Goal: Task Accomplishment & Management: Manage account settings

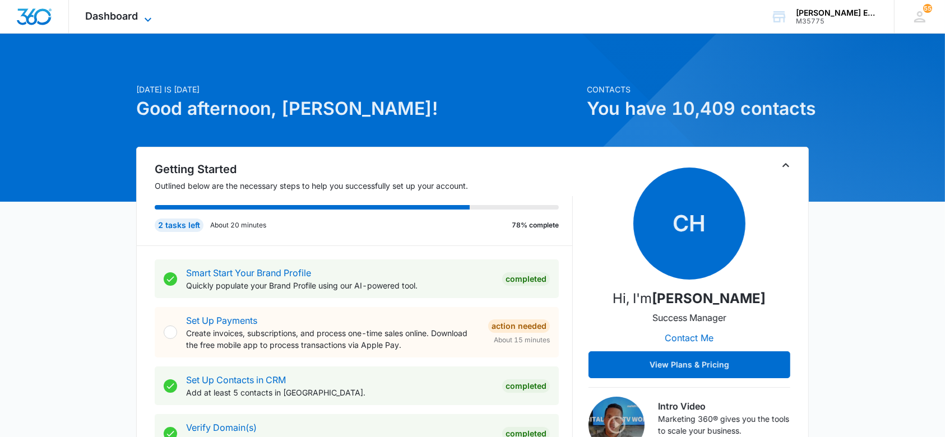
click at [146, 13] on icon at bounding box center [147, 19] width 13 height 13
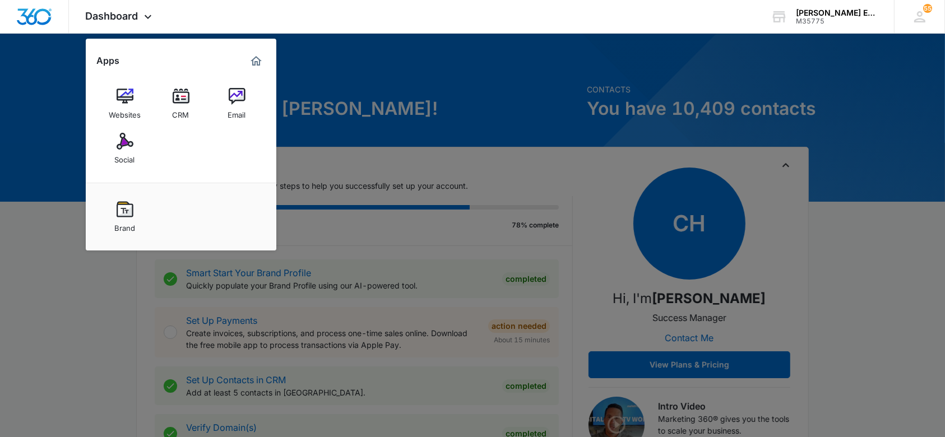
drag, startPoint x: 175, startPoint y: 96, endPoint x: 133, endPoint y: 153, distance: 70.2
click at [174, 97] on img at bounding box center [181, 96] width 17 height 17
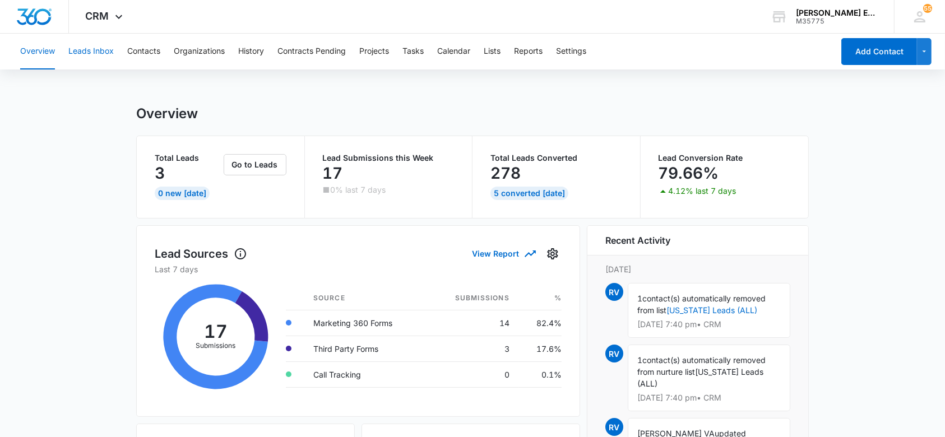
click at [99, 52] on button "Leads Inbox" at bounding box center [90, 52] width 45 height 36
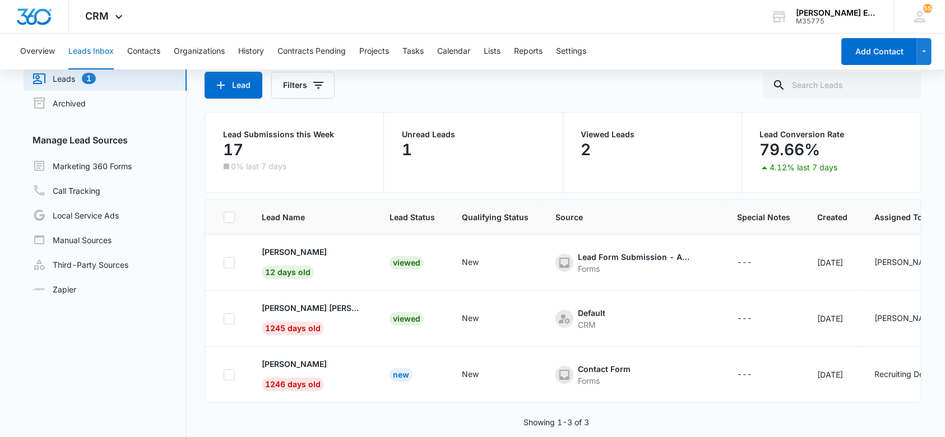
scroll to position [86, 0]
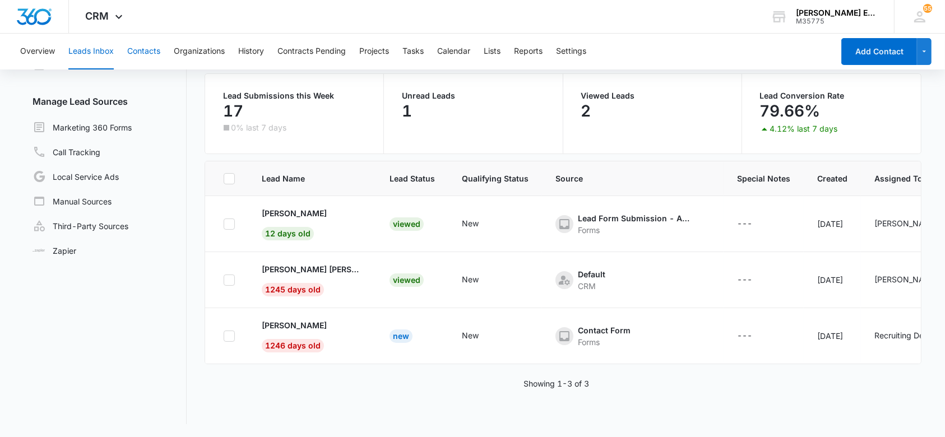
click at [152, 49] on button "Contacts" at bounding box center [143, 52] width 33 height 36
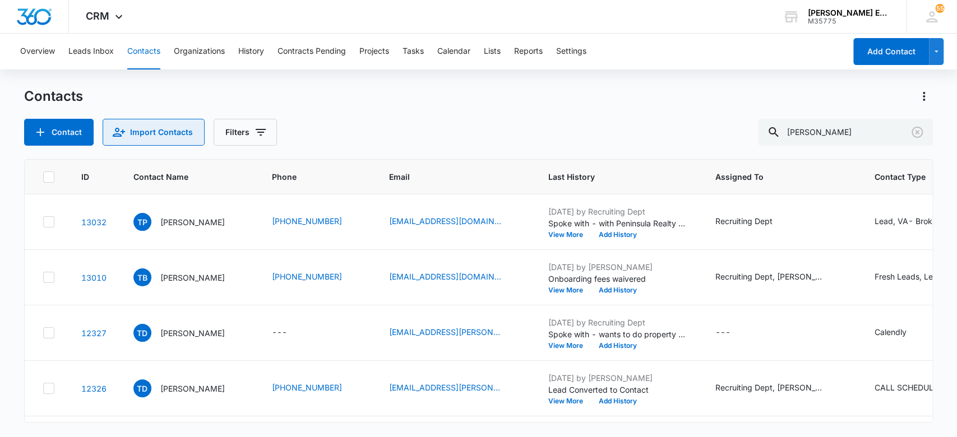
click at [205, 137] on button "Import Contacts" at bounding box center [154, 132] width 102 height 27
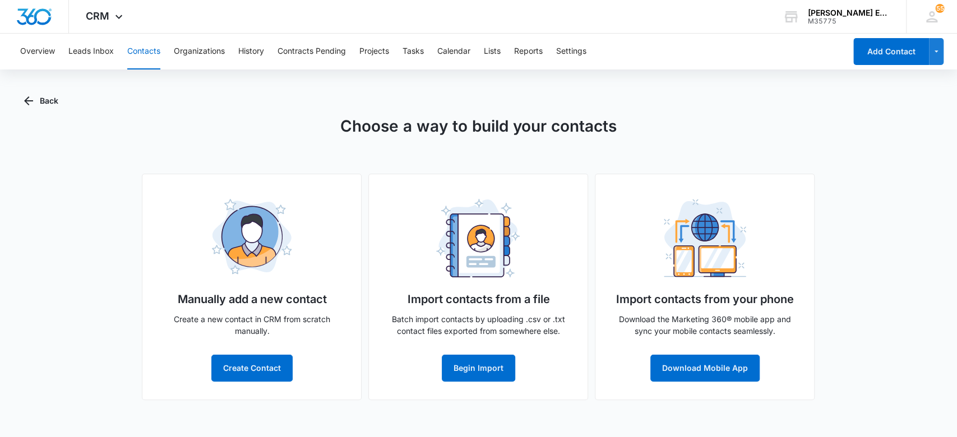
click at [133, 50] on button "Contacts" at bounding box center [143, 52] width 33 height 36
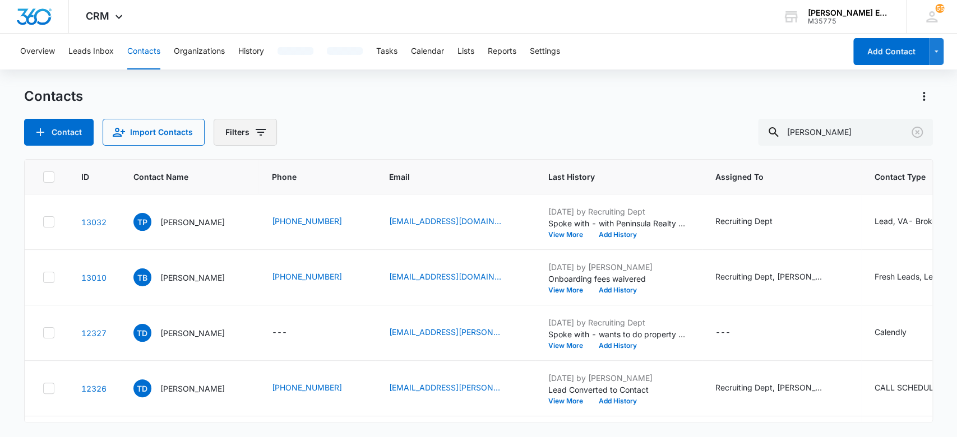
click at [253, 141] on button "Filters" at bounding box center [245, 132] width 63 height 27
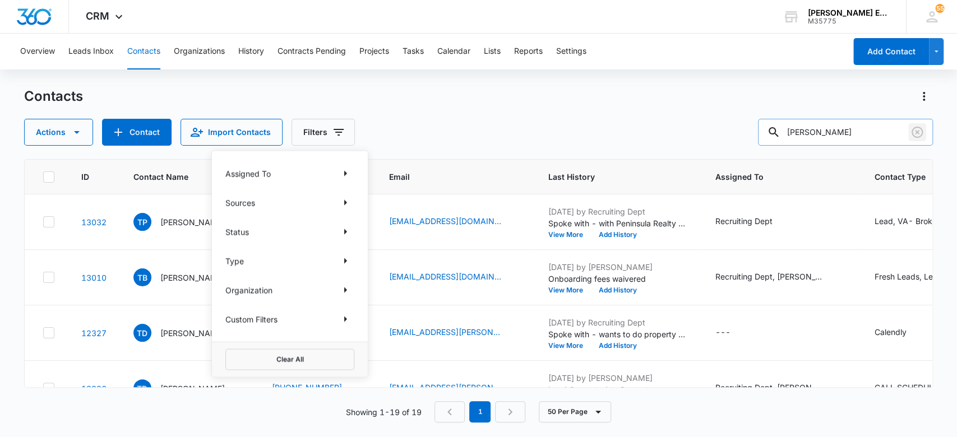
drag, startPoint x: 919, startPoint y: 131, endPoint x: 875, endPoint y: 132, distance: 44.9
click at [919, 131] on icon "Clear" at bounding box center [916, 132] width 13 height 13
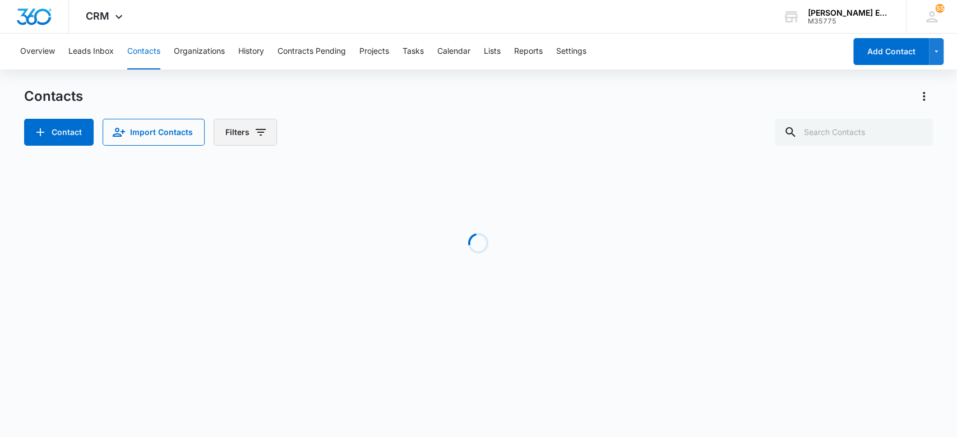
click at [245, 132] on button "Filters" at bounding box center [245, 132] width 63 height 27
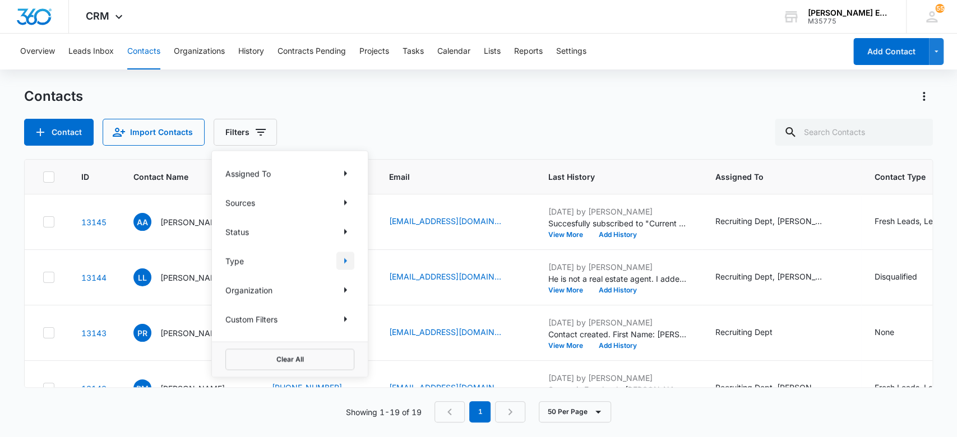
click at [346, 261] on icon "Show Type filters" at bounding box center [345, 261] width 3 height 6
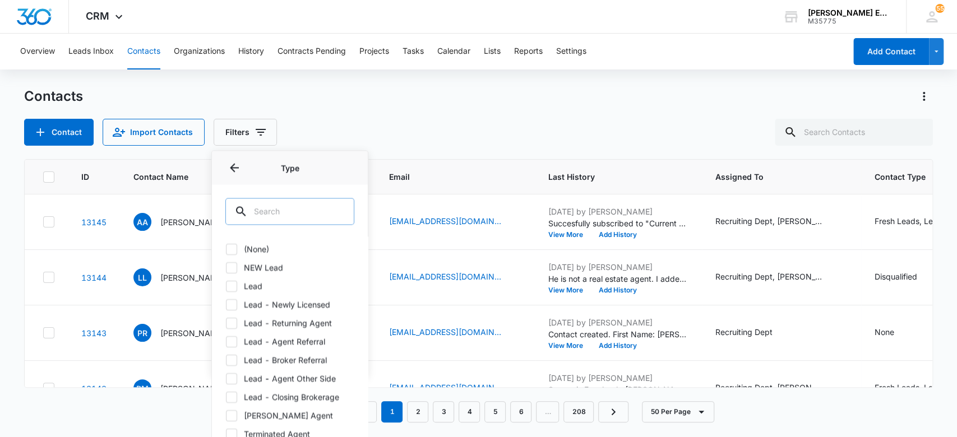
click at [297, 211] on input "text" at bounding box center [289, 211] width 129 height 27
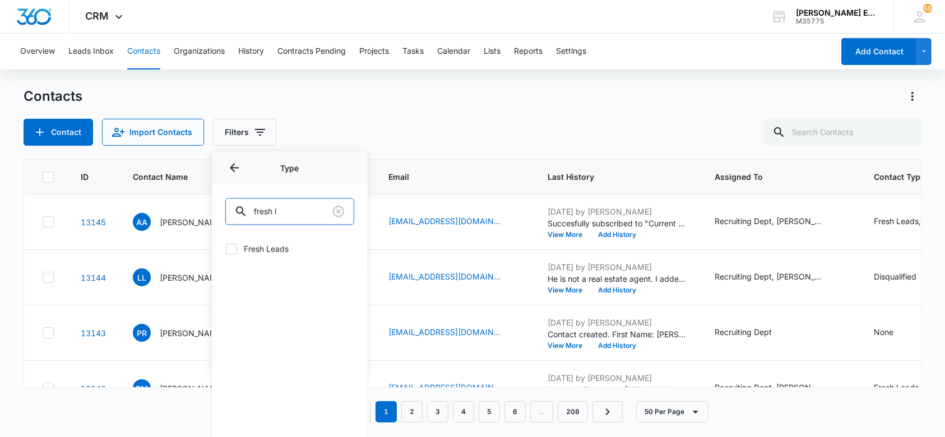
type input "fresh l"
click at [254, 247] on label "Fresh Leads" at bounding box center [289, 249] width 129 height 12
click at [226, 248] on input "Fresh Leads" at bounding box center [225, 248] width 1 height 1
checkbox input "true"
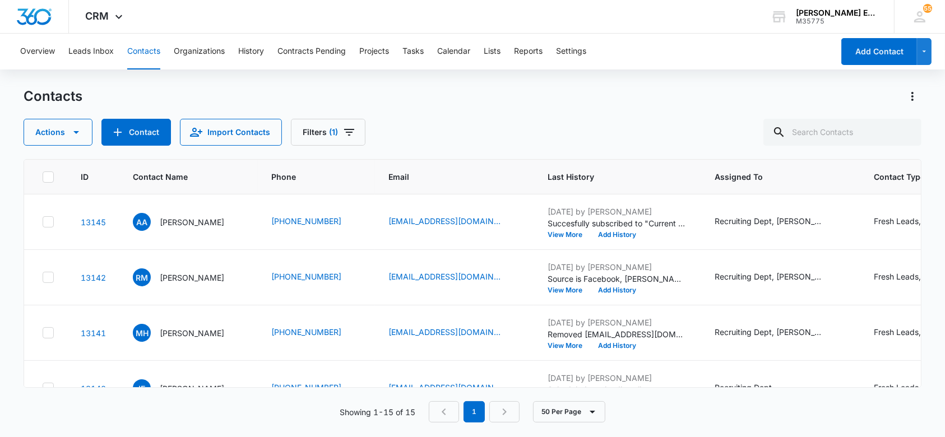
click at [405, 78] on div "Overview Leads Inbox Contacts Organizations History Contracts Pending Projects …" at bounding box center [472, 235] width 945 height 403
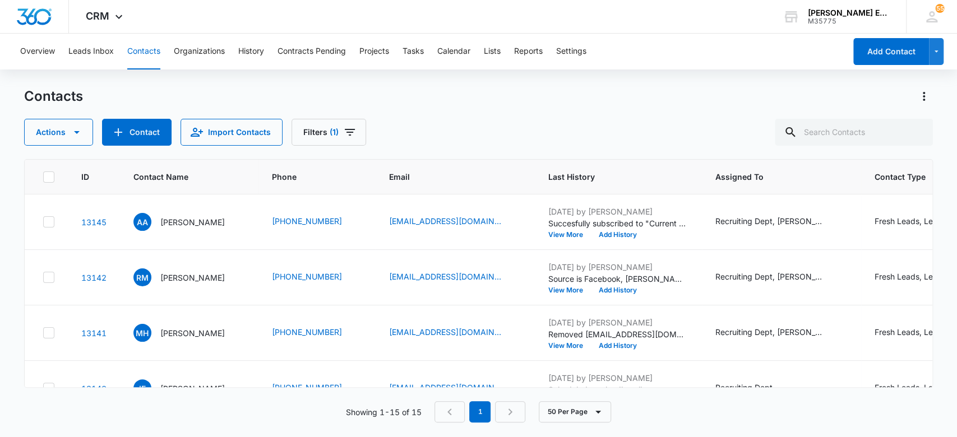
scroll to position [38, 0]
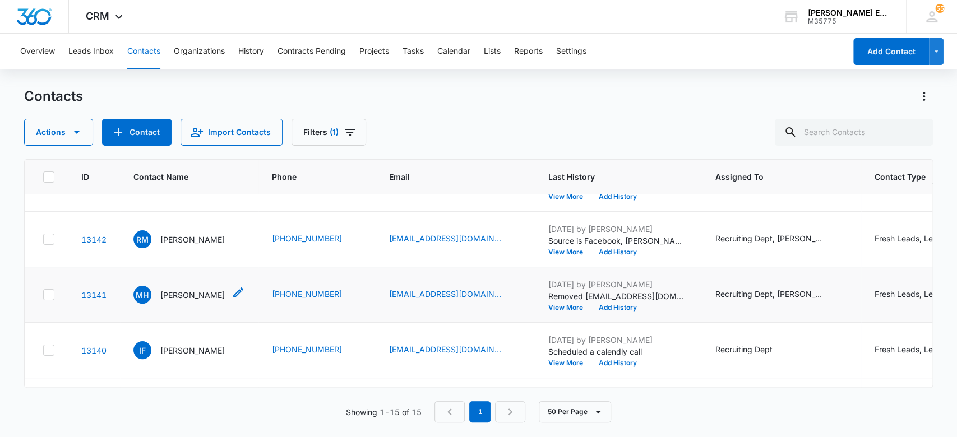
click at [217, 293] on p "Melinda Holliman" at bounding box center [192, 295] width 64 height 12
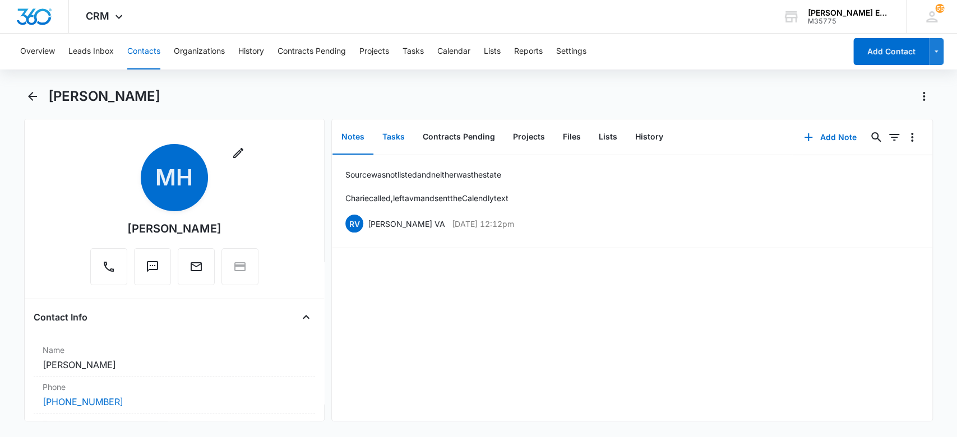
click at [390, 133] on button "Tasks" at bounding box center [393, 137] width 40 height 35
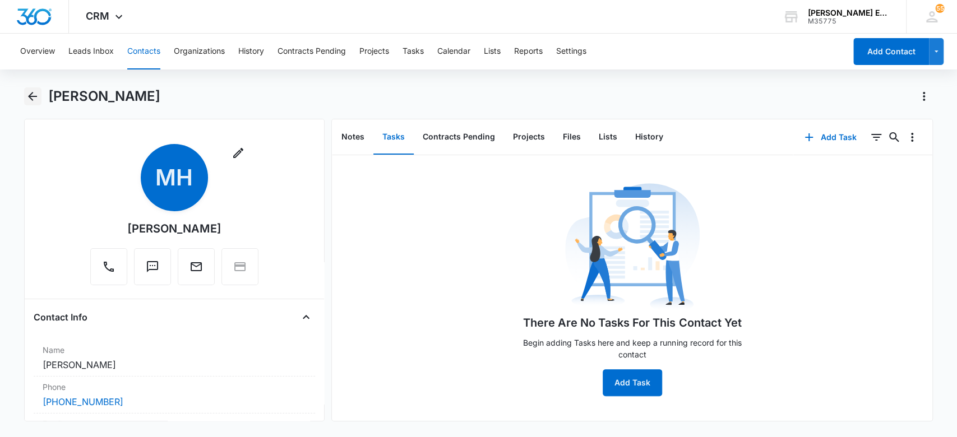
click at [31, 97] on icon "Back" at bounding box center [32, 96] width 13 height 13
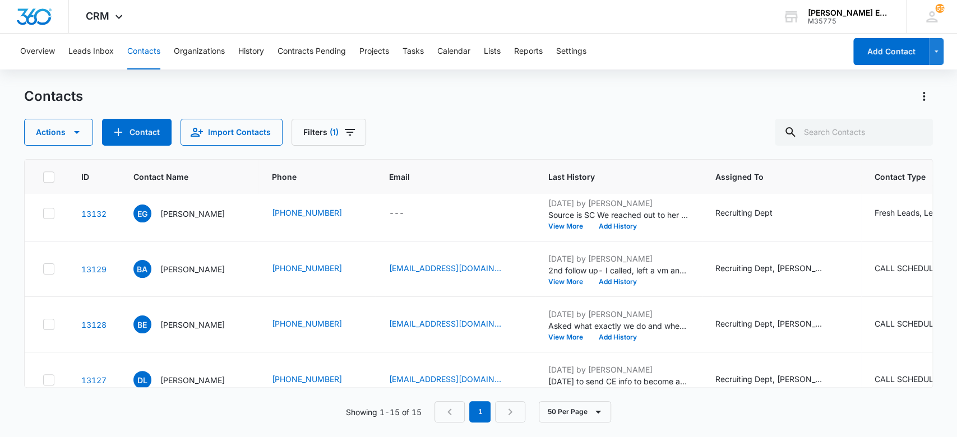
scroll to position [427, 0]
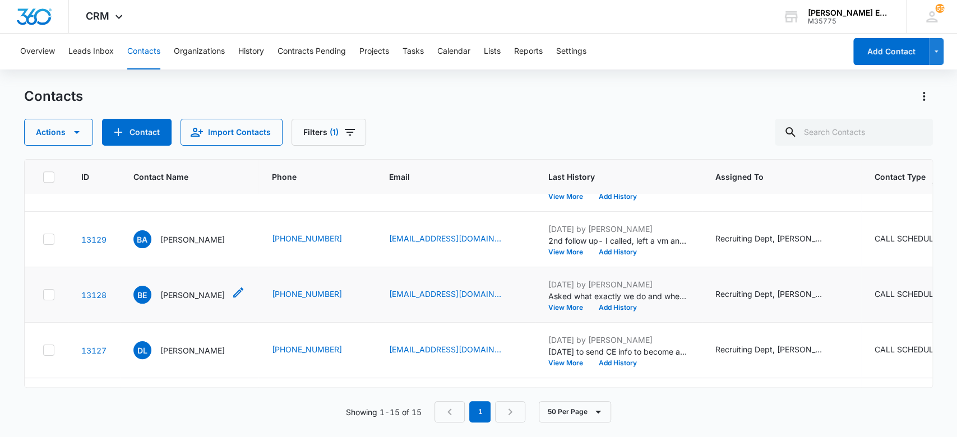
click at [201, 293] on p "Bernard Etinger" at bounding box center [192, 295] width 64 height 12
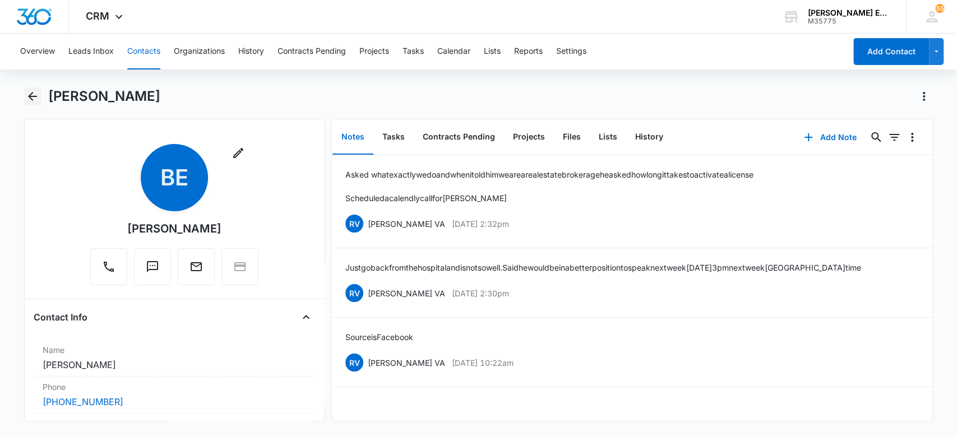
click at [29, 95] on icon "Back" at bounding box center [32, 96] width 13 height 13
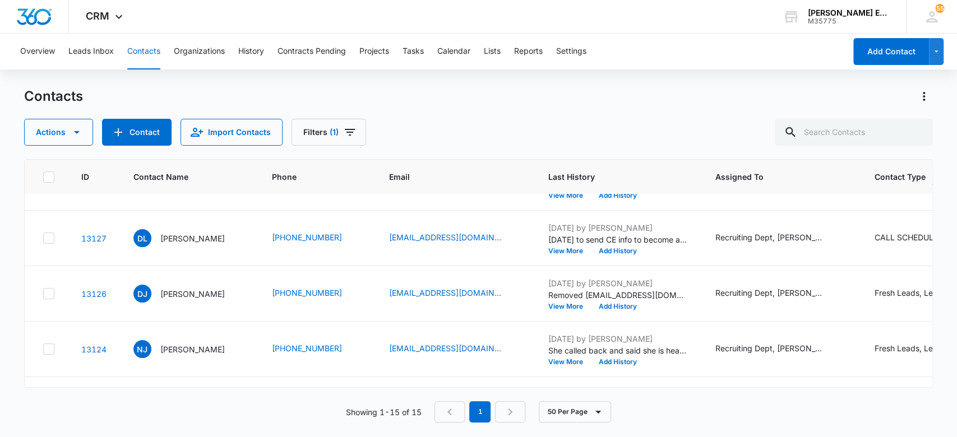
scroll to position [549, 0]
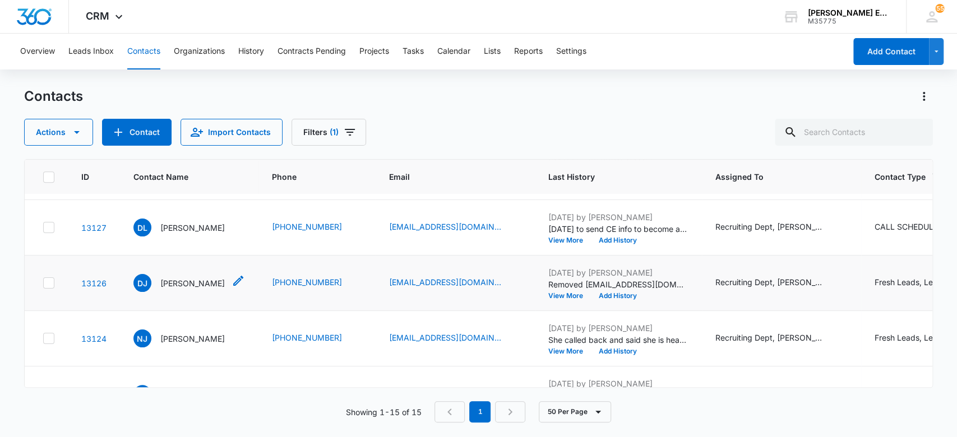
click at [193, 281] on p "Darren Johnson" at bounding box center [192, 283] width 64 height 12
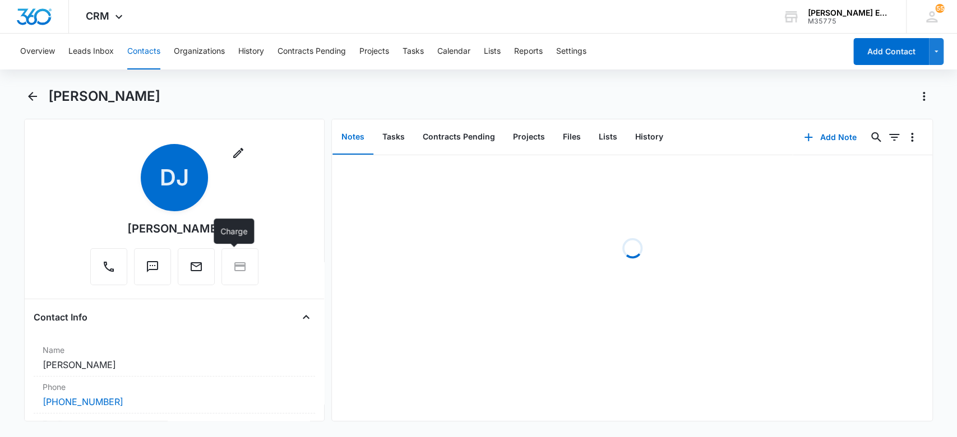
scroll to position [299, 0]
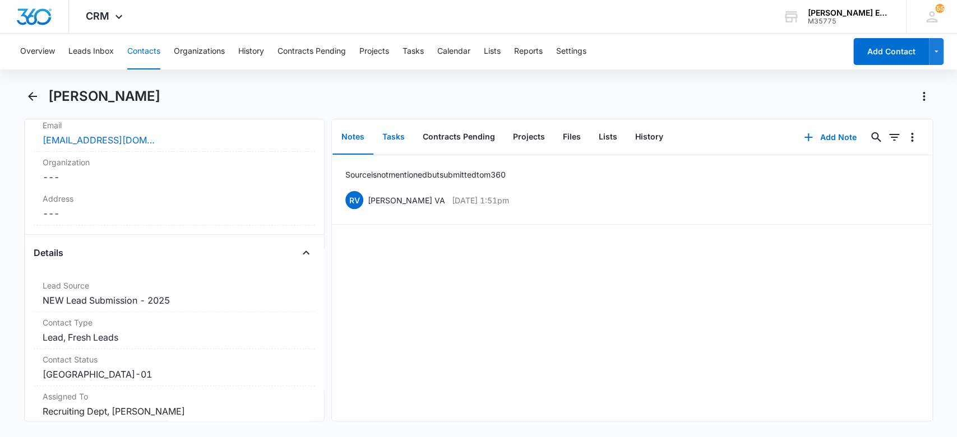
click at [389, 136] on button "Tasks" at bounding box center [393, 137] width 40 height 35
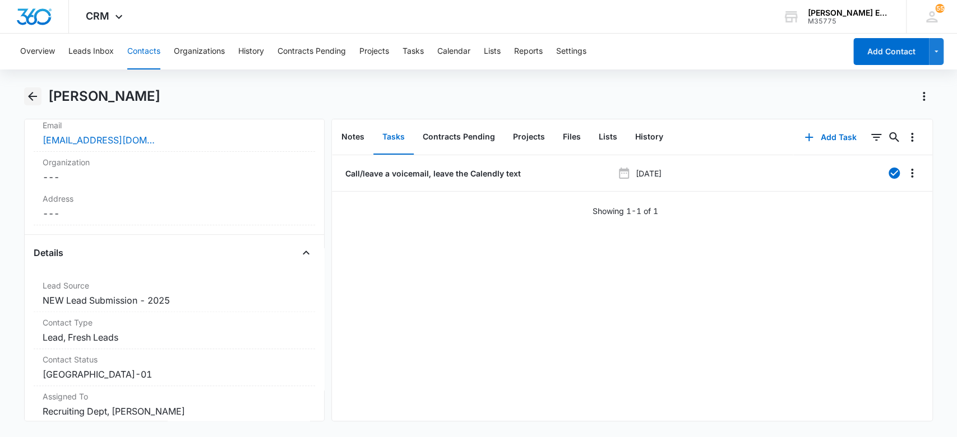
drag, startPoint x: 33, startPoint y: 93, endPoint x: 24, endPoint y: 109, distance: 18.6
click at [31, 95] on icon "Back" at bounding box center [32, 96] width 13 height 13
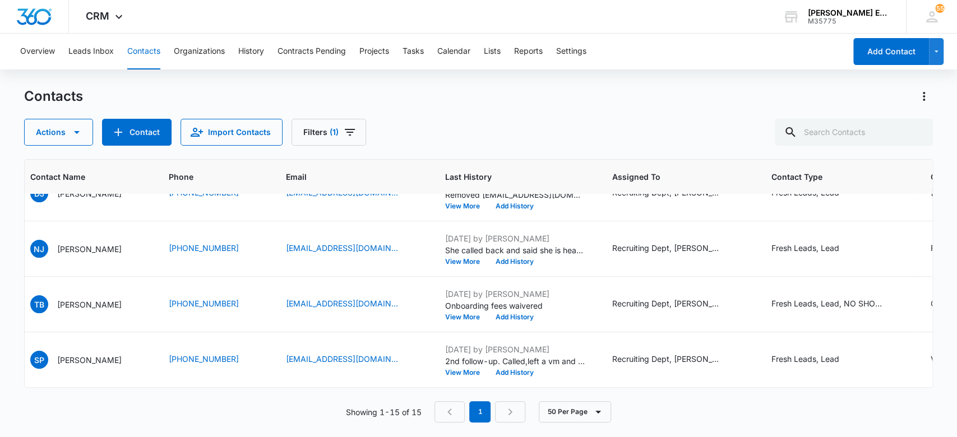
scroll to position [649, 138]
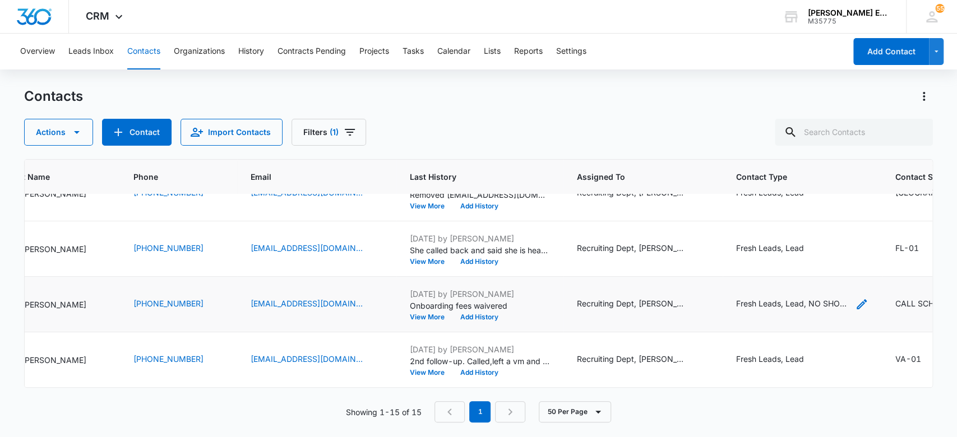
click at [788, 298] on div "Fresh Leads, Lead, NO SHOW TO CALL, VA- Broker Prospecting [PERSON_NAME]" at bounding box center [792, 304] width 112 height 12
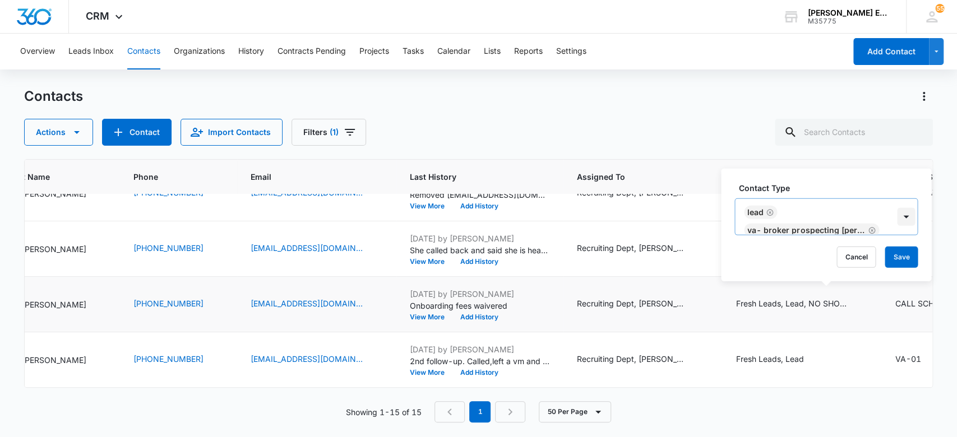
click at [901, 218] on div at bounding box center [906, 217] width 18 height 18
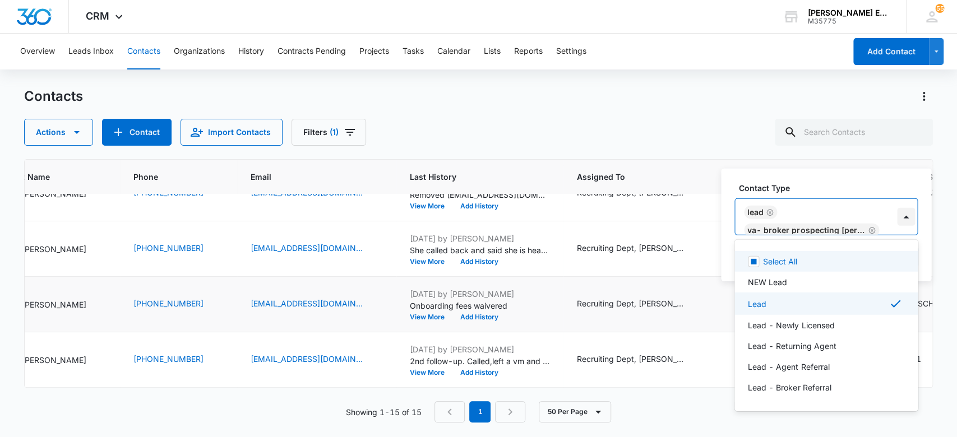
scroll to position [45, 0]
click at [796, 221] on icon "Remove Fresh Leads" at bounding box center [796, 221] width 7 height 7
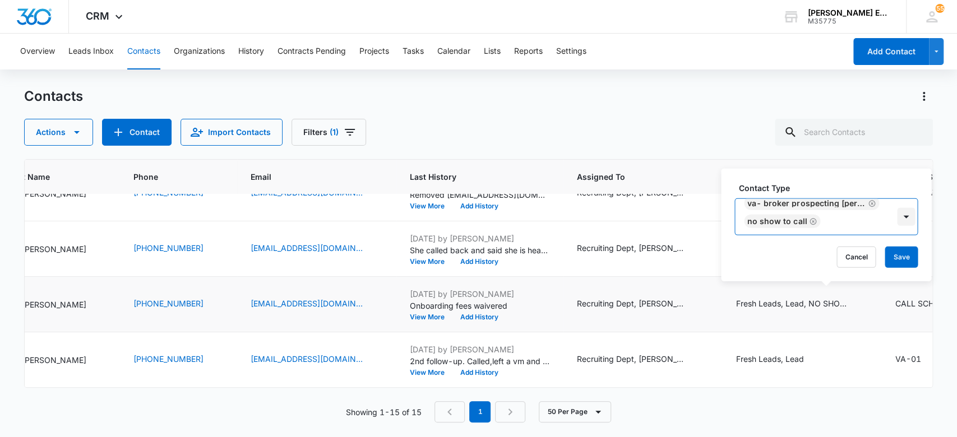
click at [908, 218] on div at bounding box center [906, 217] width 18 height 18
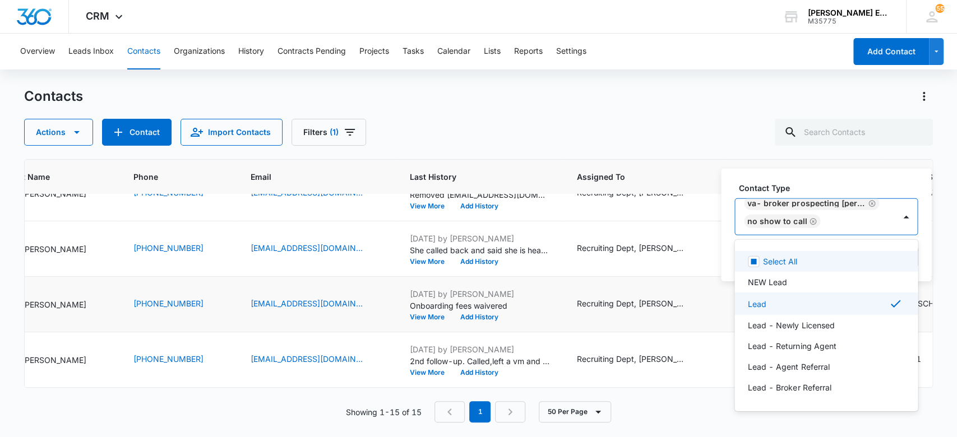
click at [812, 219] on icon "Remove NO SHOW TO CALL" at bounding box center [813, 221] width 7 height 7
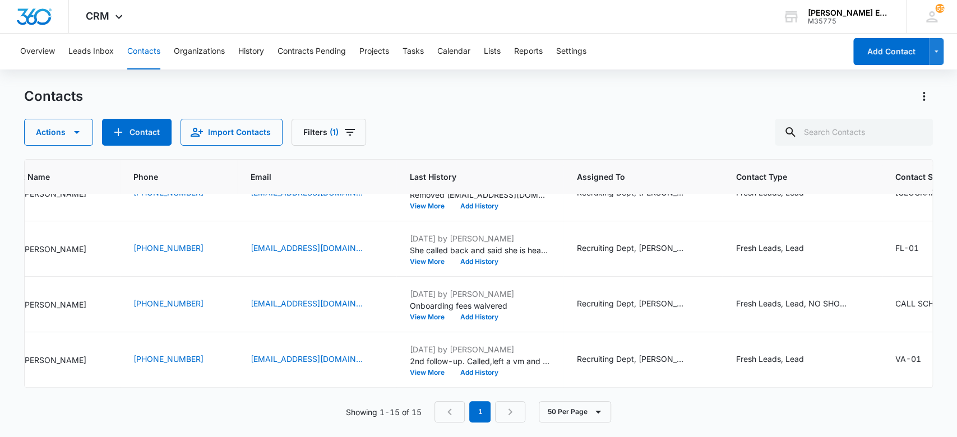
drag, startPoint x: 947, startPoint y: 237, endPoint x: 928, endPoint y: 244, distance: 19.9
click at [947, 238] on main "Contacts Actions Contact Import Contacts Filters (1) ID Contact Name Phone Emai…" at bounding box center [478, 261] width 957 height 349
click at [868, 298] on icon "Contact Type - Fresh Leads, Lead, NO SHOW TO CALL, VA- Broker Prospecting Joe Q…" at bounding box center [861, 304] width 13 height 13
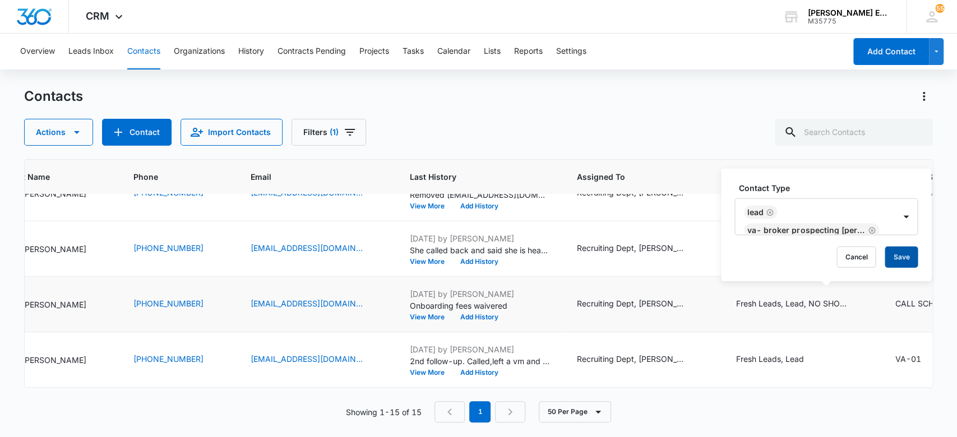
click at [910, 253] on button "Save" at bounding box center [901, 257] width 33 height 21
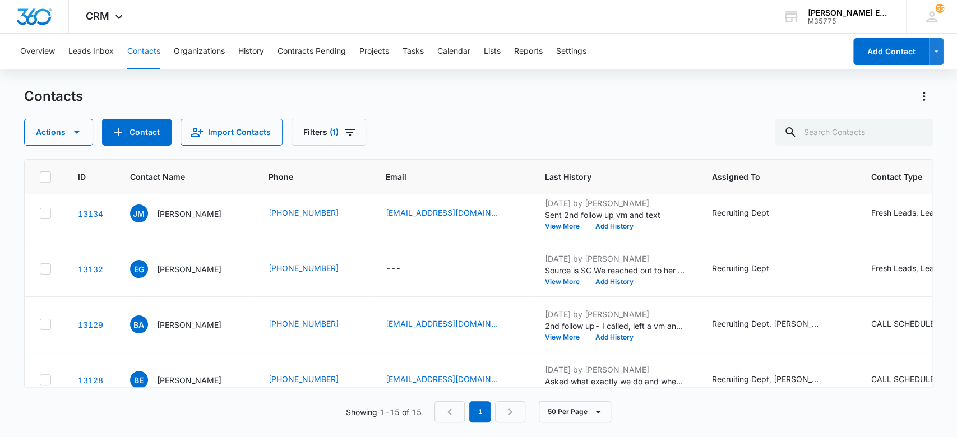
scroll to position [325, 3]
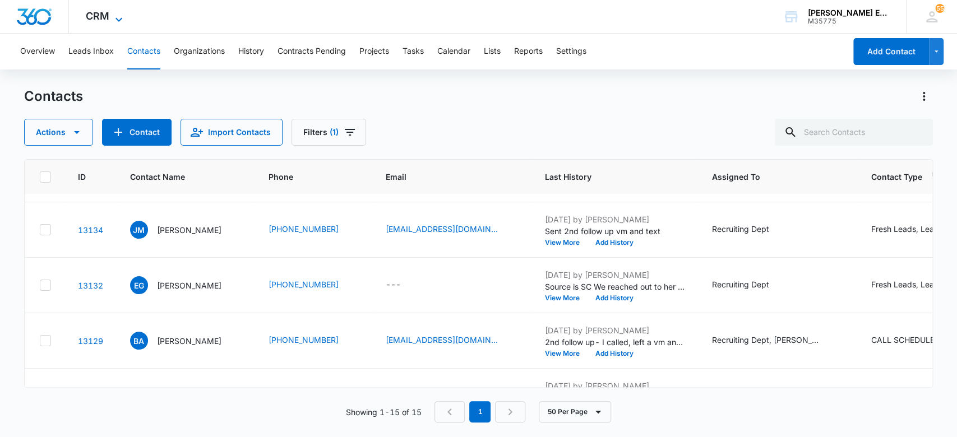
click at [121, 15] on icon at bounding box center [118, 19] width 13 height 13
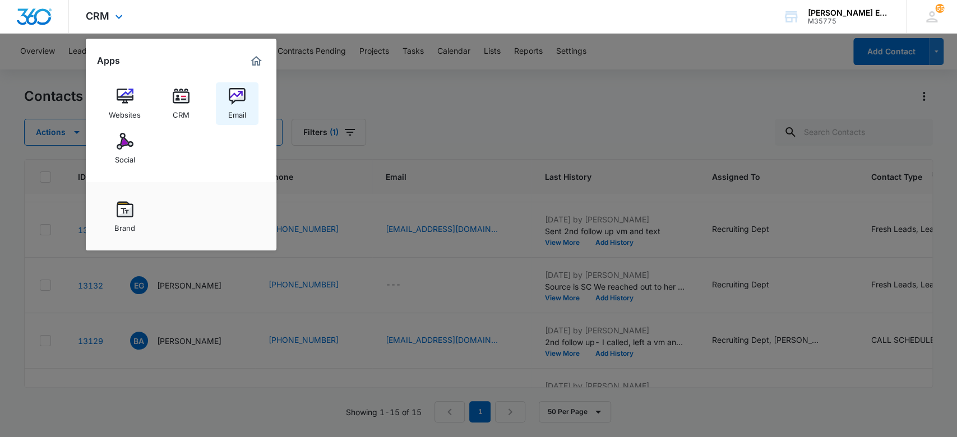
click at [239, 99] on img at bounding box center [237, 96] width 17 height 17
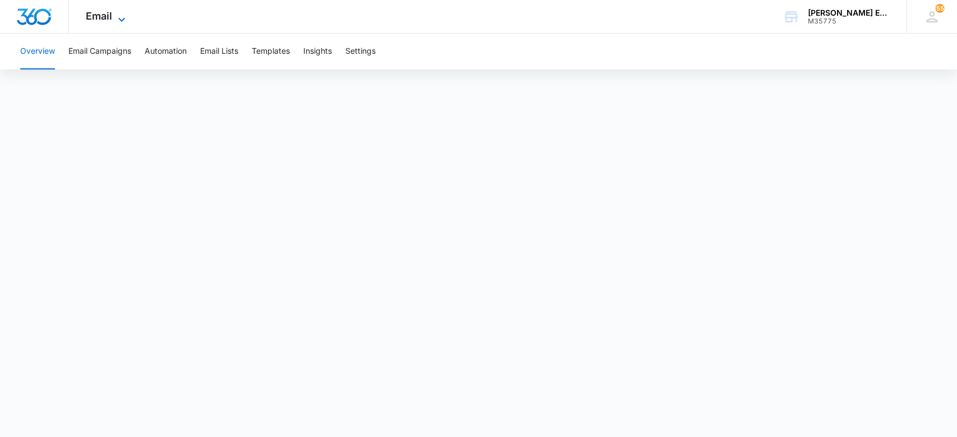
click at [115, 16] on icon at bounding box center [121, 19] width 13 height 13
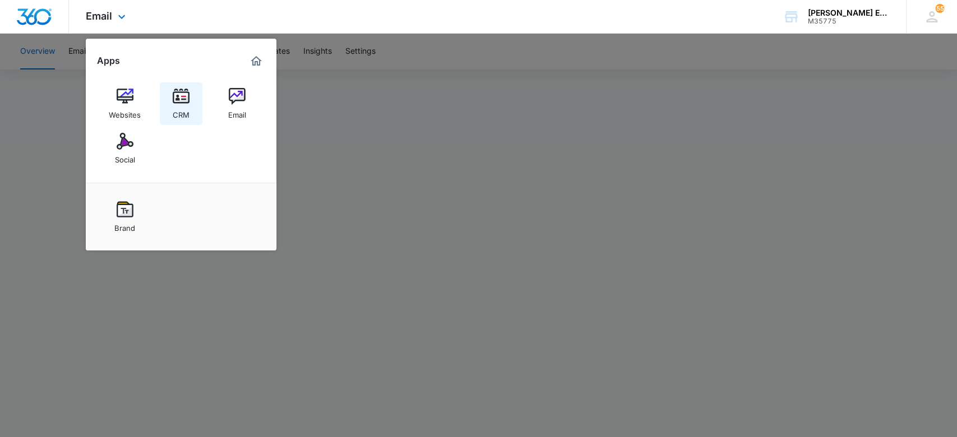
click at [175, 100] on img at bounding box center [181, 96] width 17 height 17
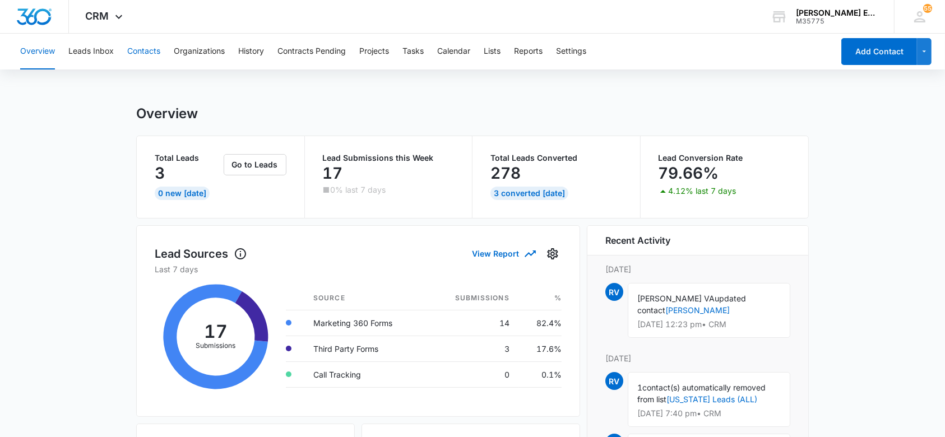
click at [152, 47] on button "Contacts" at bounding box center [143, 52] width 33 height 36
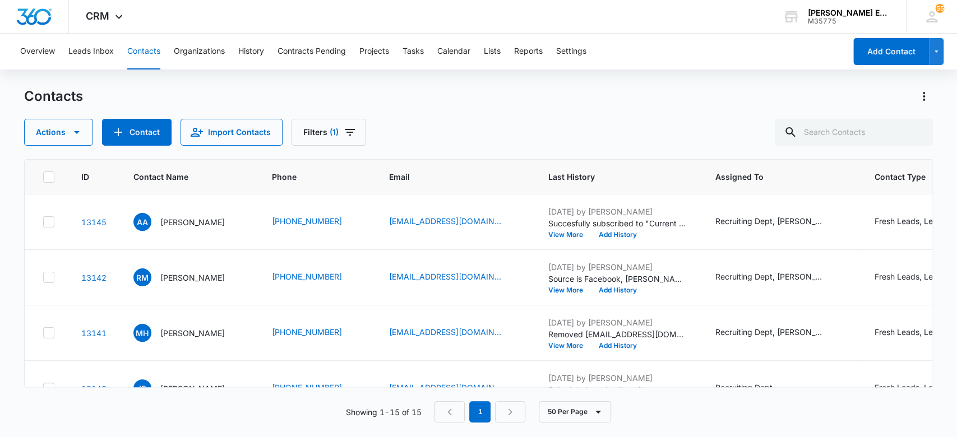
scroll to position [549, 0]
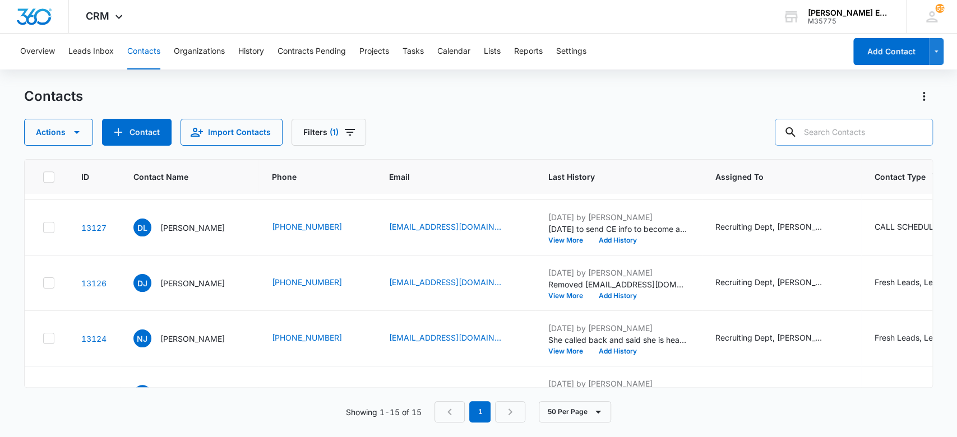
click at [852, 128] on input "text" at bounding box center [854, 132] width 158 height 27
type input "richard kaplan"
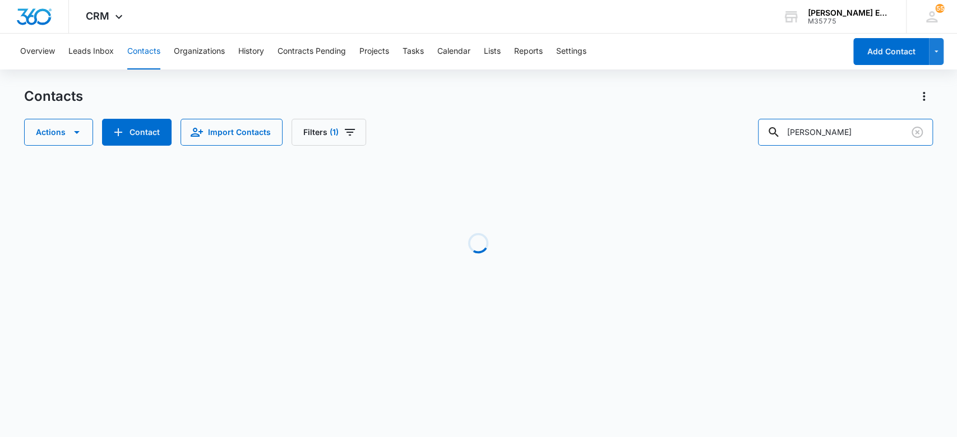
scroll to position [0, 0]
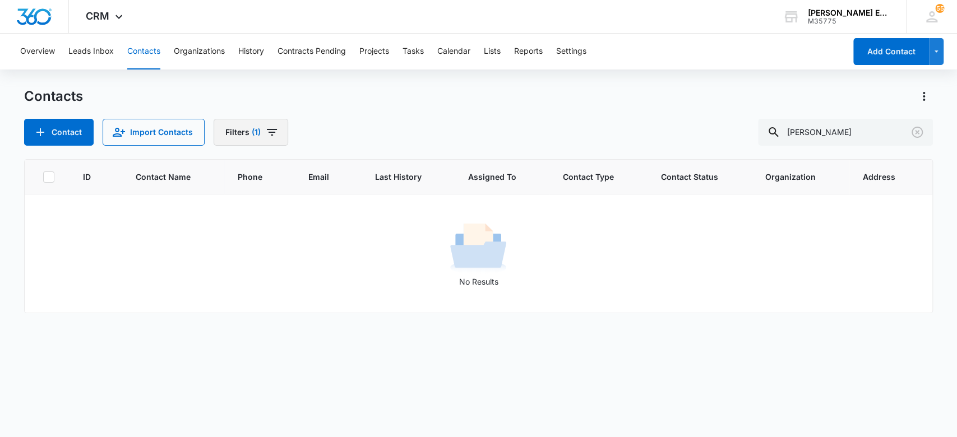
drag, startPoint x: 256, startPoint y: 136, endPoint x: 262, endPoint y: 142, distance: 9.1
click at [256, 135] on span "(1)" at bounding box center [256, 132] width 9 height 8
click at [265, 262] on icon "Clear" at bounding box center [264, 261] width 8 height 8
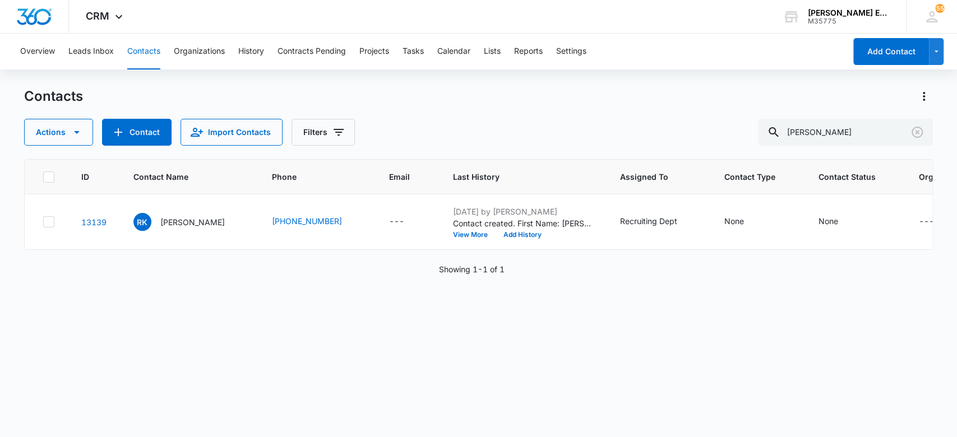
click at [480, 325] on div "ID Contact Name Phone Email Last History Assigned To Contact Type Contact Statu…" at bounding box center [478, 290] width 909 height 263
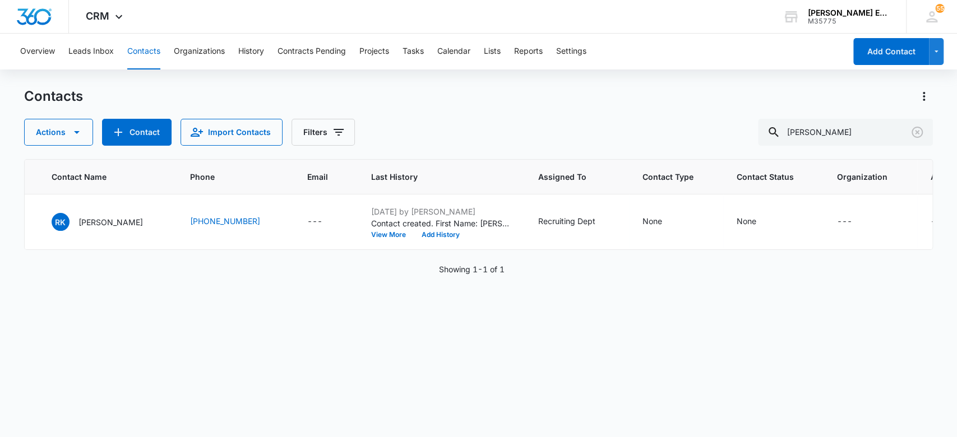
scroll to position [0, 80]
click at [672, 225] on icon "Contact Type - None - Select to Edit Field" at bounding box center [677, 222] width 10 height 10
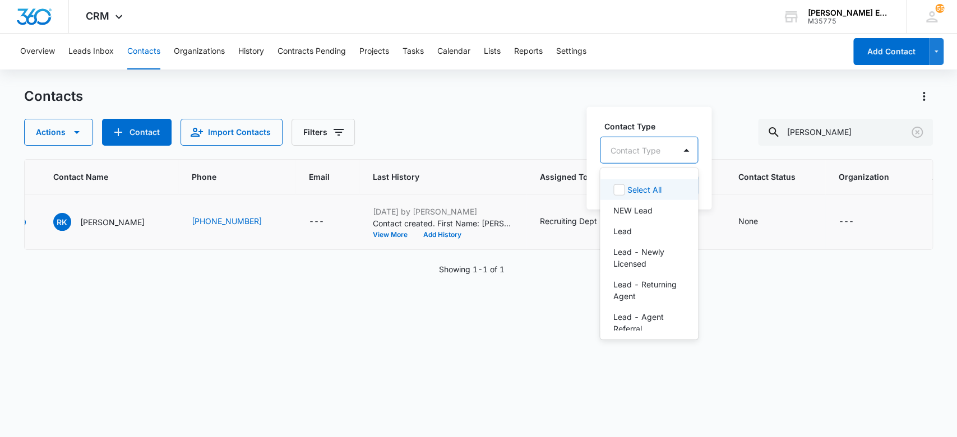
click at [649, 146] on div at bounding box center [635, 150] width 50 height 14
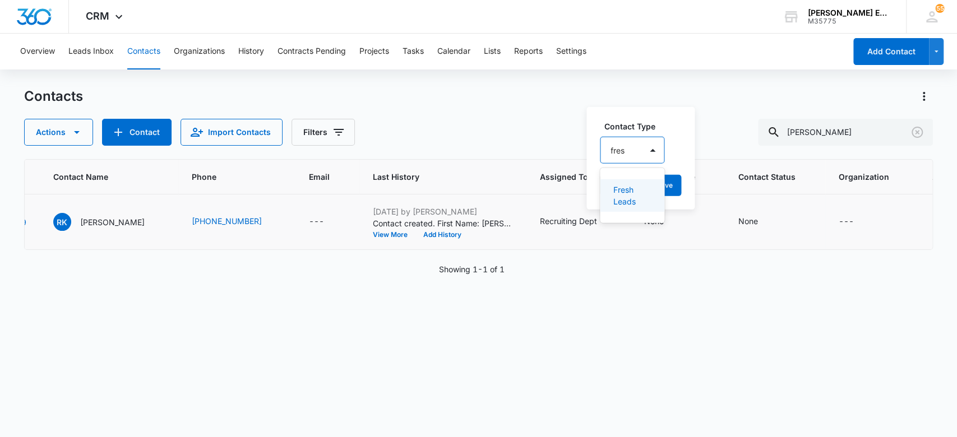
type input "fresh"
click at [635, 200] on p "Fresh Leads" at bounding box center [633, 196] width 40 height 24
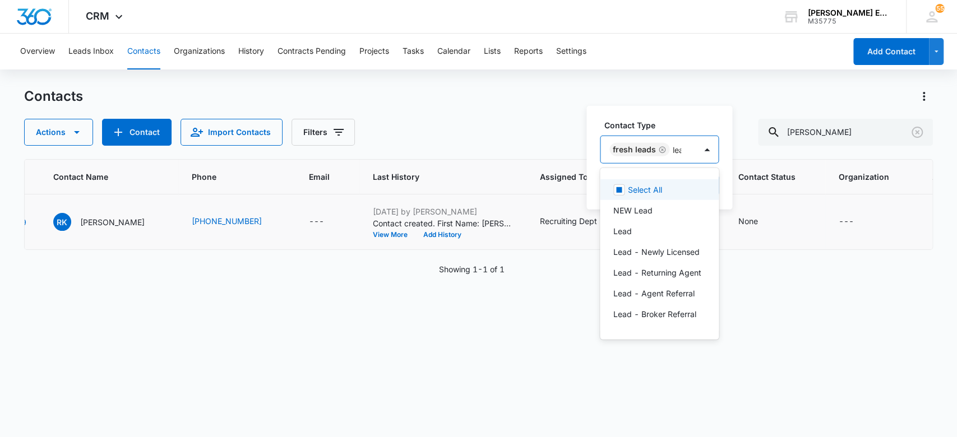
type input "lead"
click at [649, 207] on div "Lead" at bounding box center [662, 211] width 99 height 12
click at [715, 88] on div "Contacts" at bounding box center [478, 96] width 909 height 18
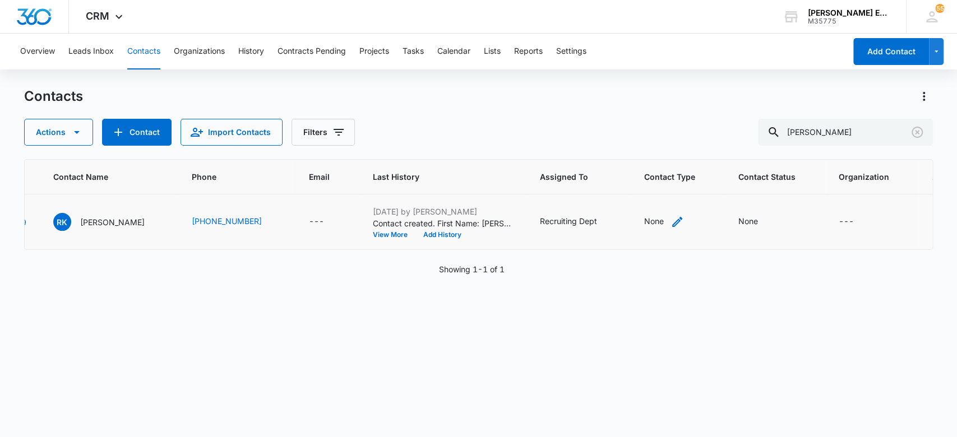
click at [672, 223] on icon "Contact Type - None - Select to Edit Field" at bounding box center [677, 222] width 10 height 10
click at [691, 191] on button "Save" at bounding box center [707, 185] width 33 height 21
click at [103, 223] on p "Richard Kaplan" at bounding box center [112, 222] width 64 height 12
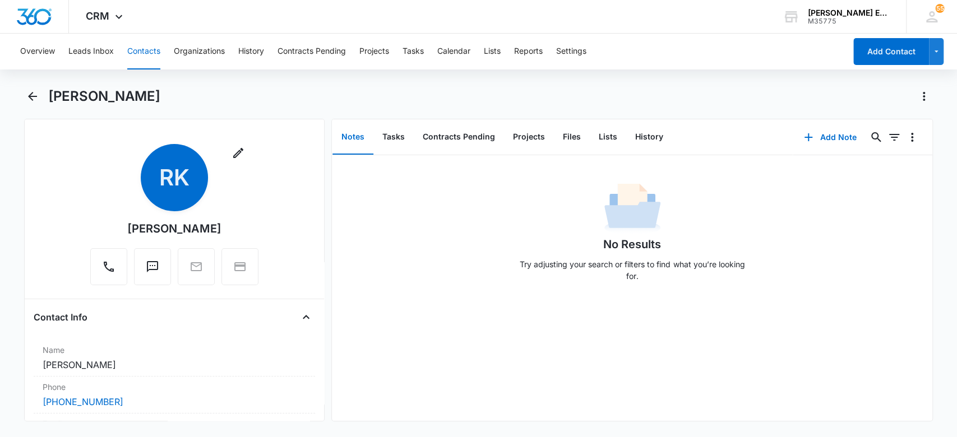
drag, startPoint x: 158, startPoint y: 101, endPoint x: 50, endPoint y: 95, distance: 108.4
click at [50, 95] on div "Richard Kaplan" at bounding box center [490, 96] width 885 height 18
copy h1 "Richard Kaplan"
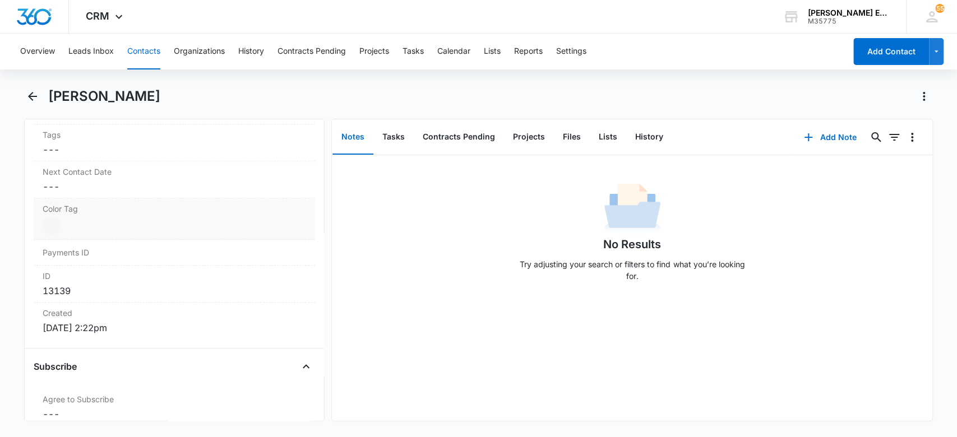
scroll to position [299, 0]
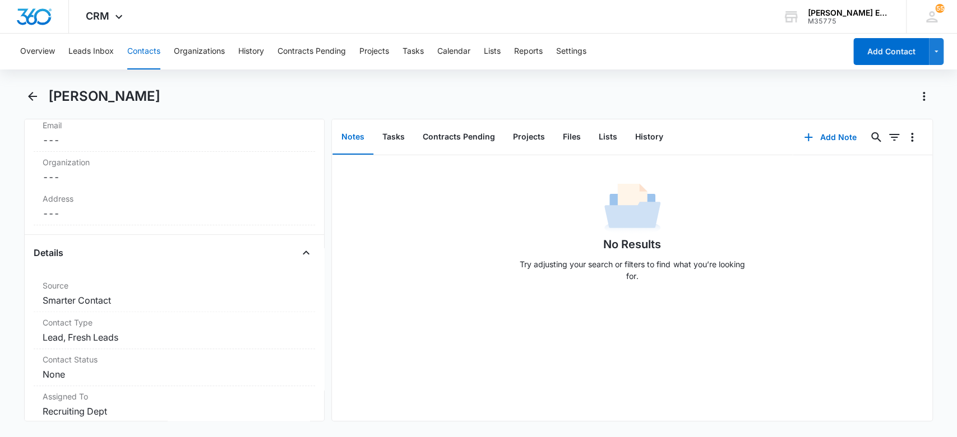
click at [195, 97] on div "Richard Kaplan" at bounding box center [490, 96] width 885 height 18
drag, startPoint x: 101, startPoint y: 96, endPoint x: 144, endPoint y: 98, distance: 42.6
click at [144, 98] on h1 "Richard Kaplan" at bounding box center [104, 96] width 112 height 17
copy h1 "Kaplan"
